Goal: Information Seeking & Learning: Learn about a topic

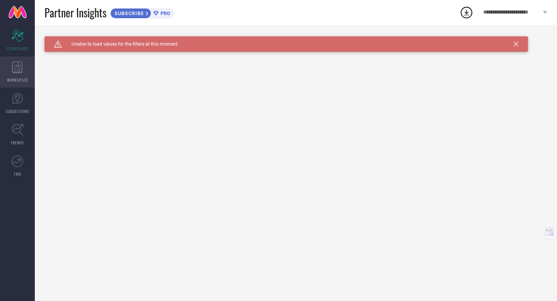
click at [23, 61] on div "WORKSPACE" at bounding box center [17, 71] width 35 height 31
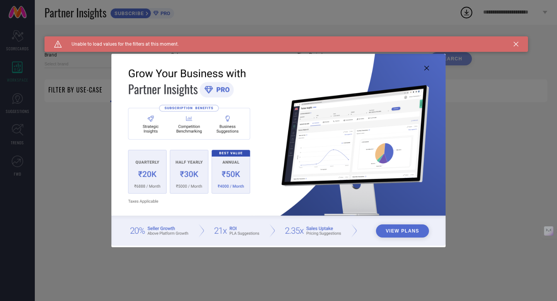
type input "1 STOP FASHION"
type input "All"
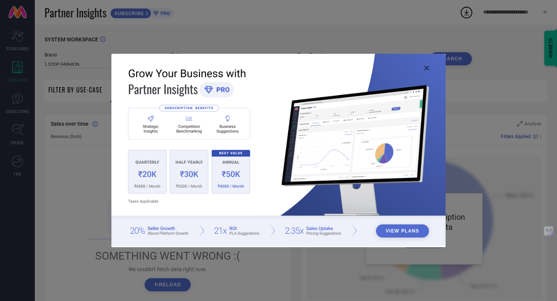
click at [419, 231] on button "View Plans" at bounding box center [402, 230] width 53 height 13
click at [431, 67] on img at bounding box center [278, 150] width 334 height 192
click at [427, 68] on icon at bounding box center [426, 68] width 5 height 5
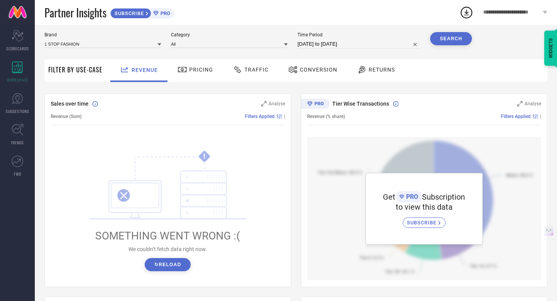
scroll to position [1, 0]
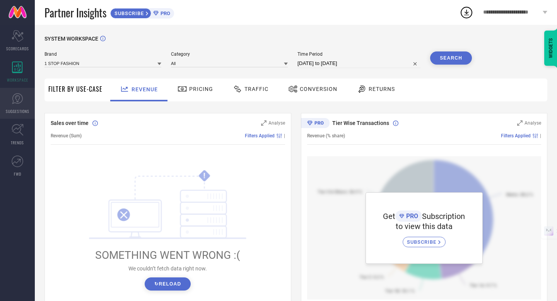
click at [23, 107] on link "SUGGESTIONS" at bounding box center [17, 103] width 35 height 31
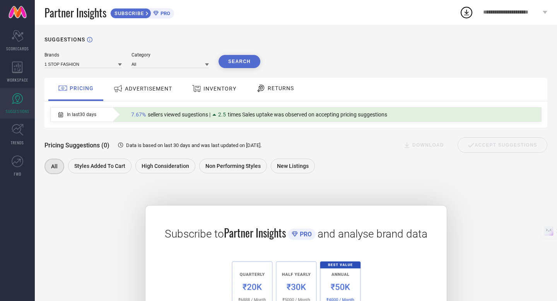
click at [217, 116] on div "2.5" at bounding box center [219, 114] width 15 height 6
click at [89, 92] on div "PRICING" at bounding box center [75, 88] width 39 height 13
click at [143, 92] on div "ADVERTISEMENT" at bounding box center [142, 89] width 63 height 14
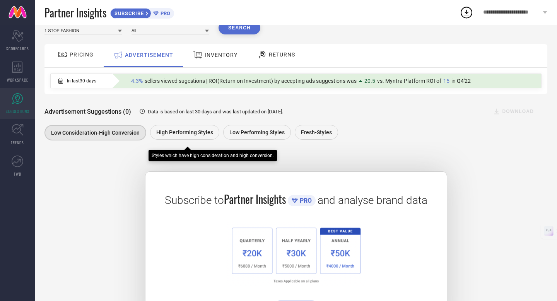
scroll to position [34, 0]
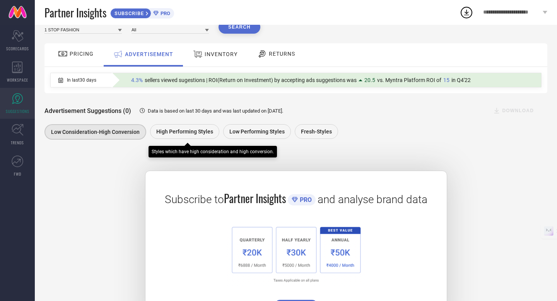
click at [189, 125] on div "High Performing Styles" at bounding box center [184, 131] width 69 height 15
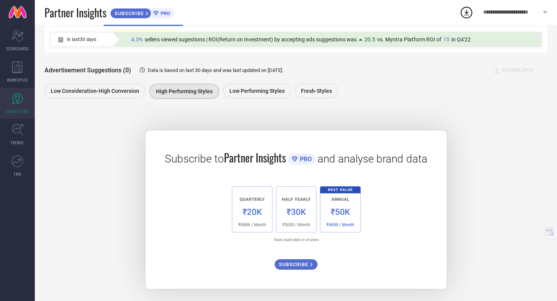
scroll to position [0, 0]
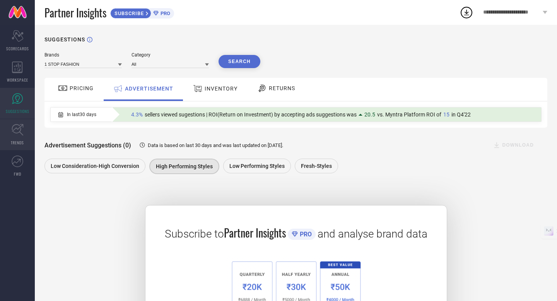
click at [18, 138] on link "TRENDS" at bounding box center [17, 134] width 35 height 31
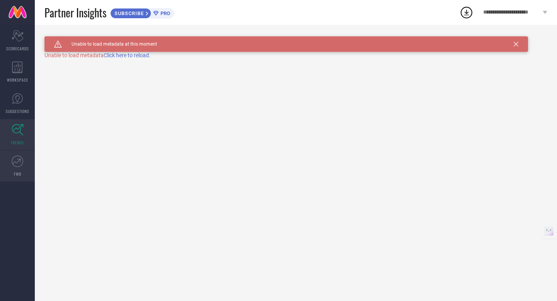
click at [18, 161] on icon at bounding box center [16, 160] width 9 height 5
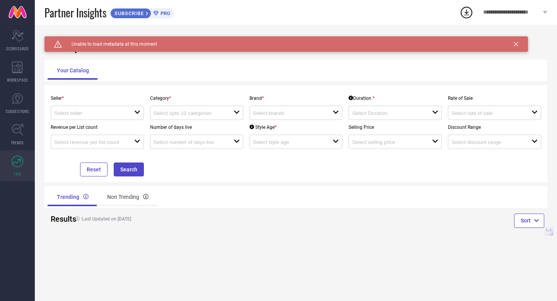
click at [112, 123] on div "Revenue per List count open" at bounding box center [97, 134] width 99 height 29
click at [112, 118] on div "open" at bounding box center [97, 113] width 93 height 14
click at [108, 127] on li "Myntra ( MINT_1 )" at bounding box center [97, 128] width 93 height 14
type input "Myntra ( MINT_1 )"
click at [167, 114] on input at bounding box center [189, 113] width 72 height 6
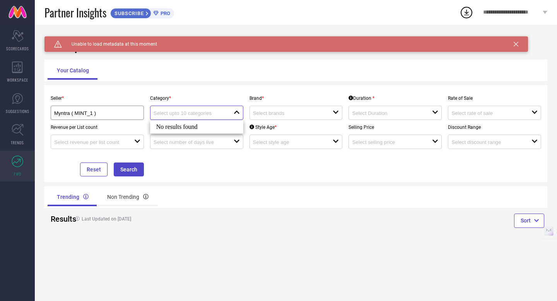
click at [199, 111] on input at bounding box center [189, 113] width 72 height 6
click at [208, 95] on div "Category * close" at bounding box center [196, 105] width 99 height 29
click at [269, 109] on div at bounding box center [293, 112] width 80 height 7
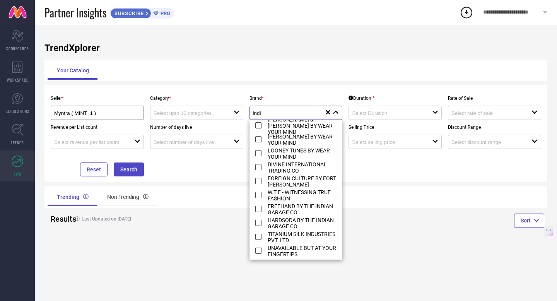
scroll to position [1183, 0]
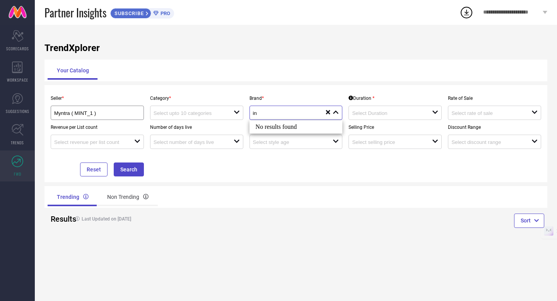
type input "i"
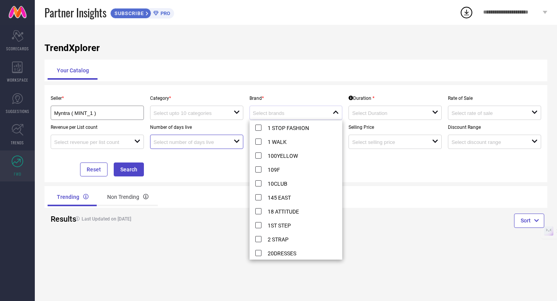
click at [223, 140] on input at bounding box center [189, 142] width 72 height 6
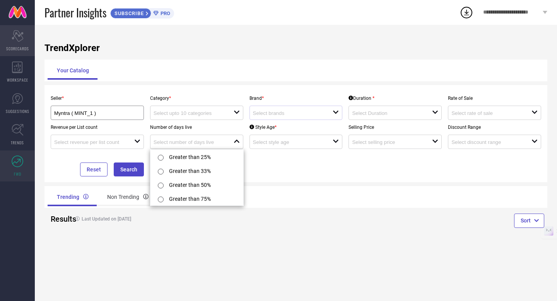
click at [22, 35] on icon "Scorecard" at bounding box center [18, 36] width 12 height 12
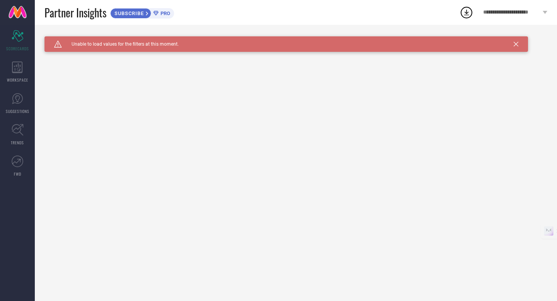
click at [167, 15] on span "PRO" at bounding box center [164, 13] width 12 height 6
click at [467, 14] on icon at bounding box center [466, 12] width 14 height 14
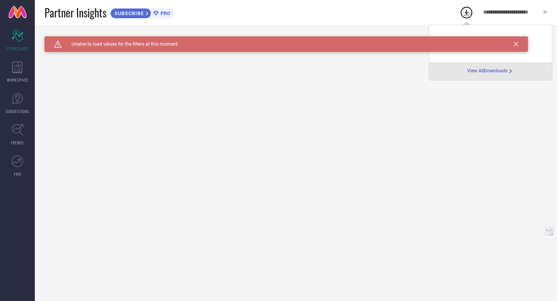
click at [486, 72] on span "View All Downloads" at bounding box center [487, 71] width 40 height 6
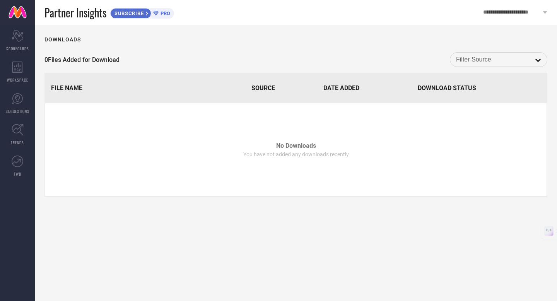
click at [19, 12] on link at bounding box center [17, 12] width 35 height 25
